Goal: Task Accomplishment & Management: Manage account settings

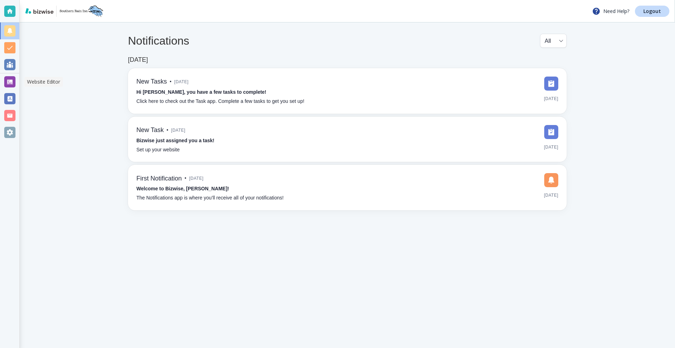
click at [11, 79] on div at bounding box center [9, 81] width 11 height 11
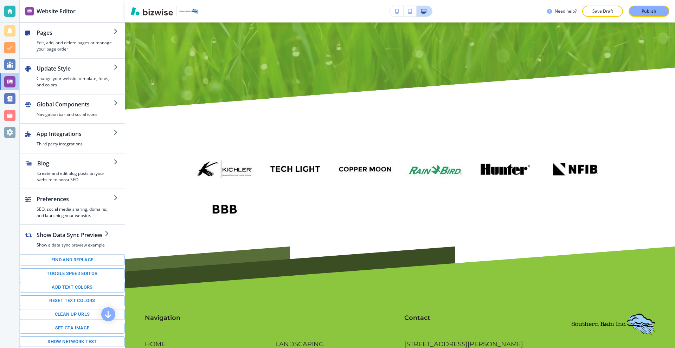
scroll to position [3729, 0]
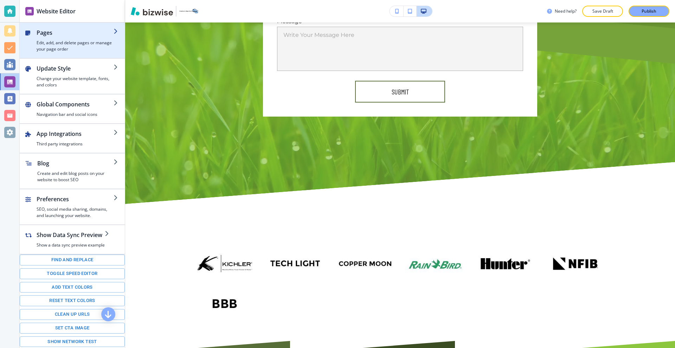
click at [81, 34] on h2 "Pages" at bounding box center [75, 32] width 77 height 8
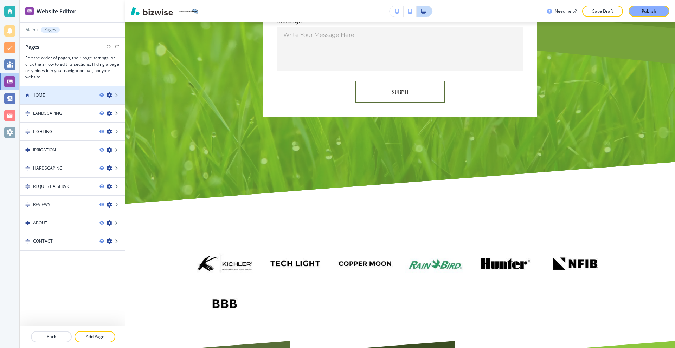
click at [59, 96] on div "HOME" at bounding box center [57, 95] width 74 height 6
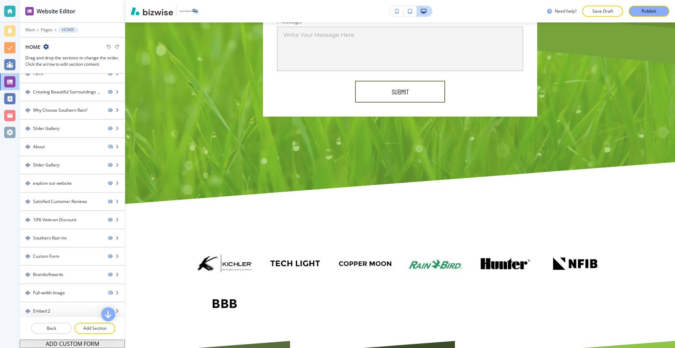
scroll to position [31, 0]
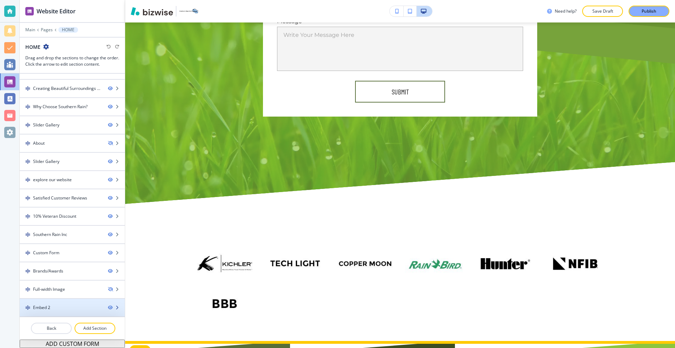
click at [87, 305] on div "Embed 2" at bounding box center [61, 308] width 83 height 6
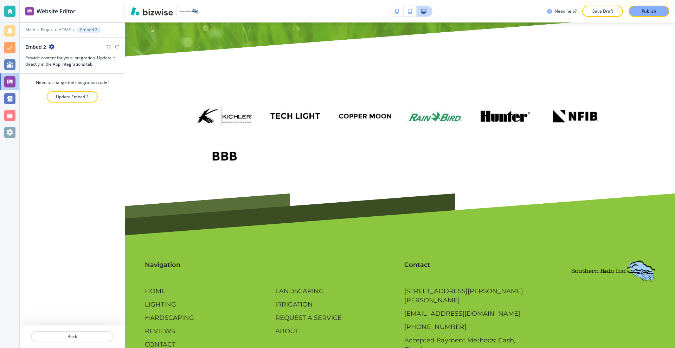
scroll to position [3883, 0]
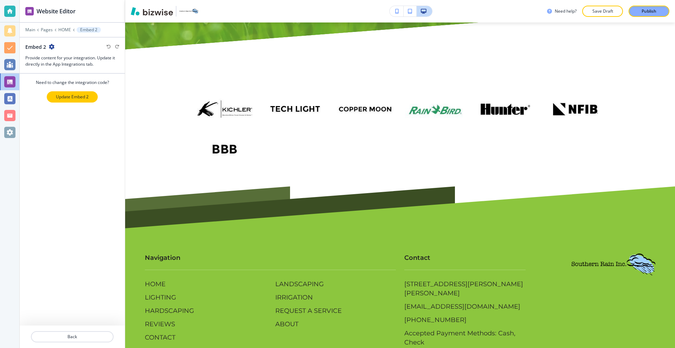
click at [63, 97] on p "Update Embed 2" at bounding box center [72, 97] width 33 height 6
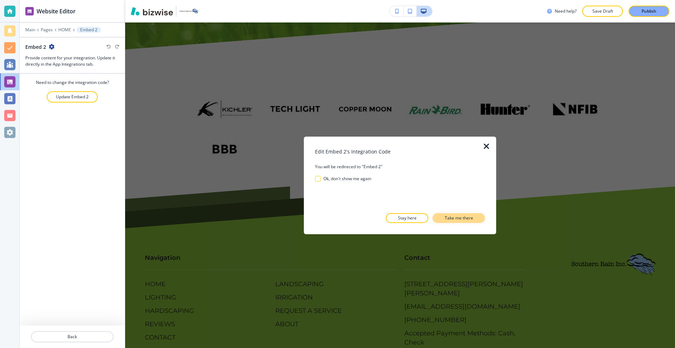
click at [477, 217] on button "Take me there" at bounding box center [458, 218] width 52 height 10
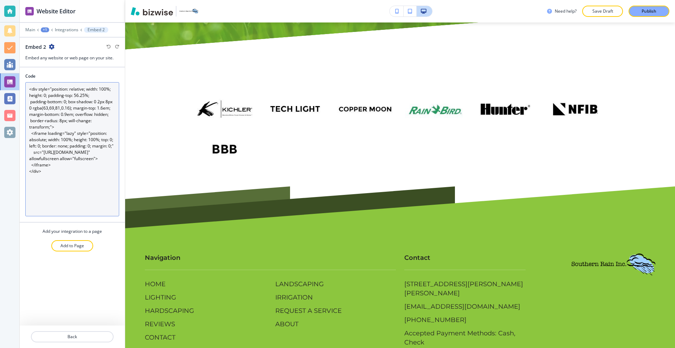
click at [82, 177] on textarea "<div style="position: relative; width: 100%; height: 0; padding-top: 56.25%; pa…" at bounding box center [72, 149] width 94 height 134
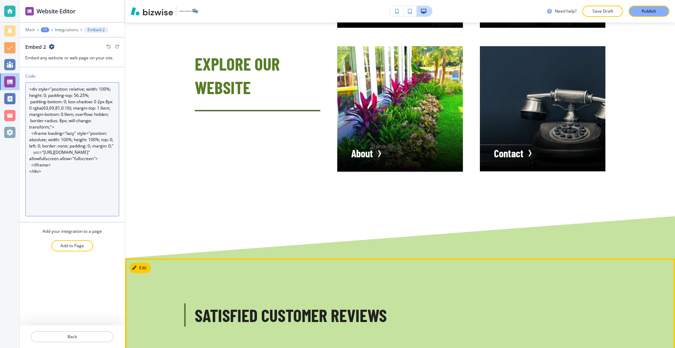
scroll to position [2408, 0]
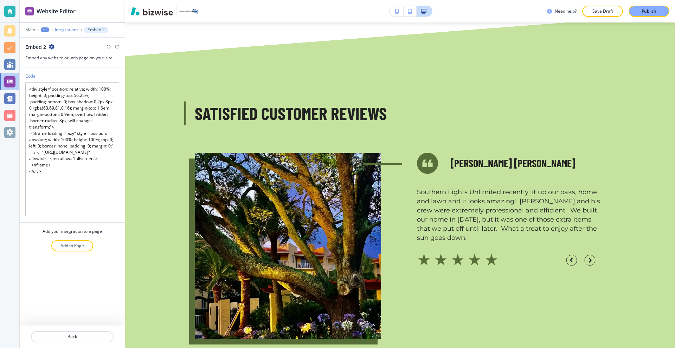
click at [71, 28] on p "Integrations" at bounding box center [67, 29] width 24 height 5
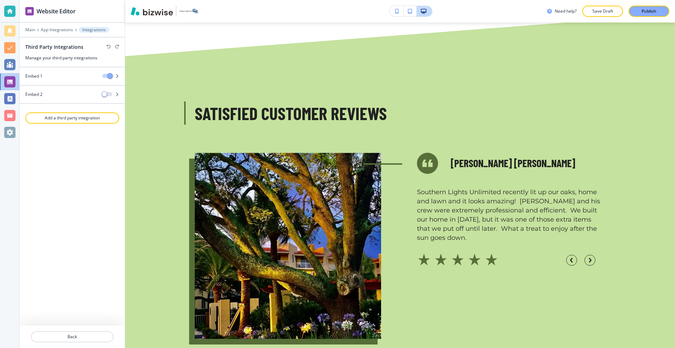
click at [31, 27] on div at bounding box center [72, 25] width 105 height 4
click at [31, 33] on div at bounding box center [72, 35] width 105 height 4
click at [107, 93] on span "button" at bounding box center [105, 94] width 6 height 6
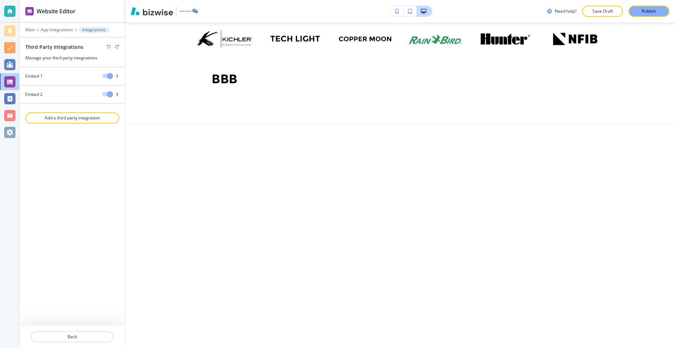
click at [105, 92] on button "button" at bounding box center [107, 94] width 10 height 4
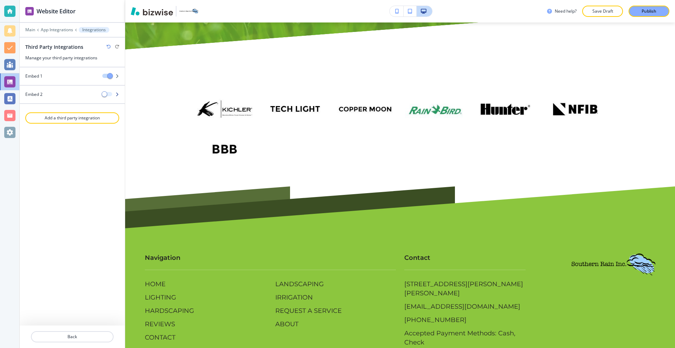
click at [105, 92] on span "button" at bounding box center [105, 94] width 6 height 6
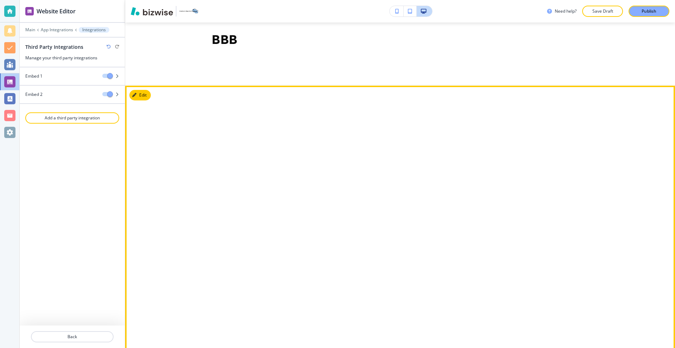
scroll to position [3989, 0]
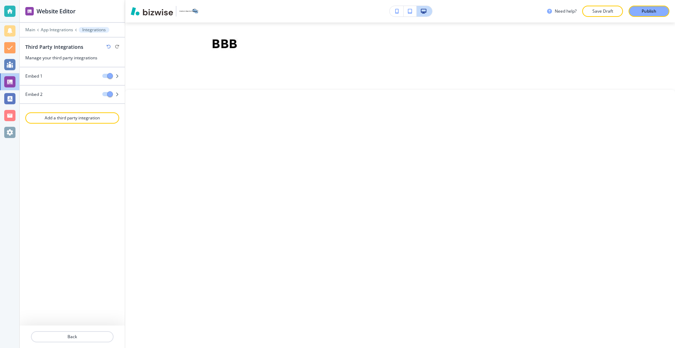
click at [55, 199] on div "Embed 1 Embed 2 Add a third party integration" at bounding box center [72, 196] width 105 height 258
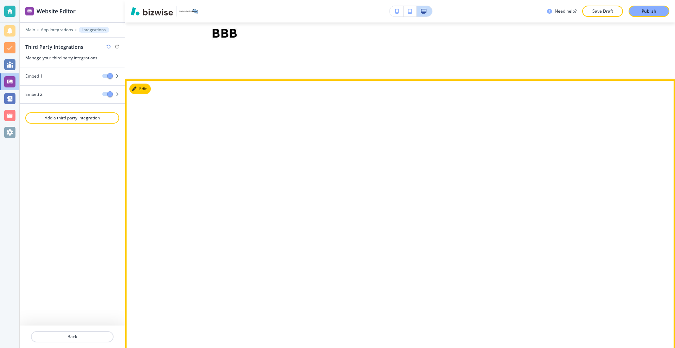
scroll to position [3992, 0]
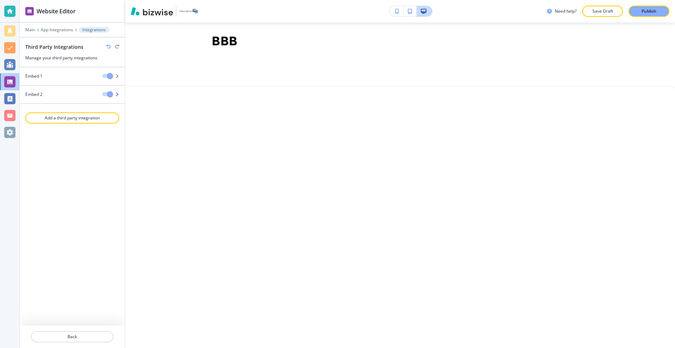
click at [108, 93] on span "button" at bounding box center [110, 94] width 6 height 6
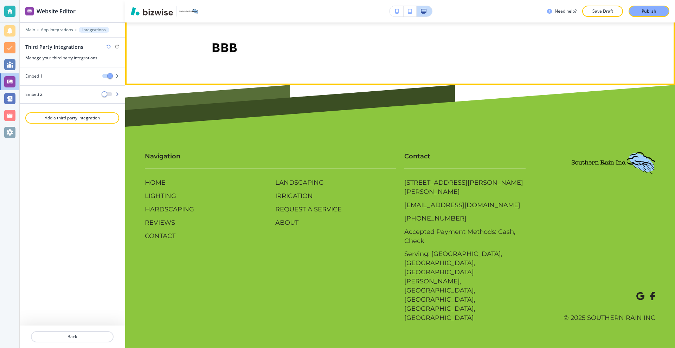
scroll to position [3883, 0]
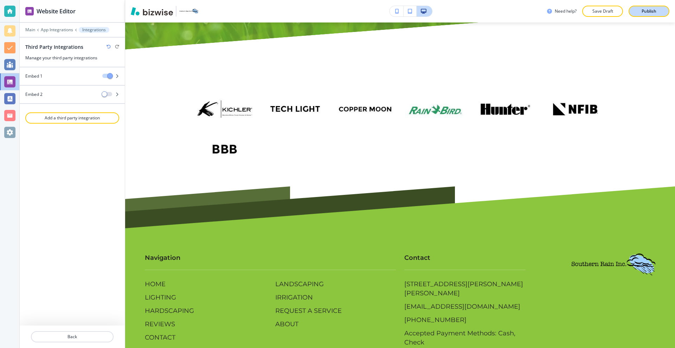
click at [650, 10] on p "Publish" at bounding box center [648, 11] width 15 height 6
click at [13, 10] on div at bounding box center [9, 11] width 11 height 11
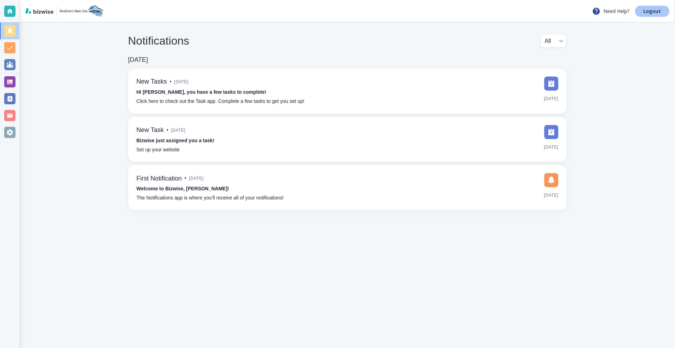
click at [638, 11] on link "Logout" at bounding box center [651, 11] width 34 height 11
